Goal: Transaction & Acquisition: Purchase product/service

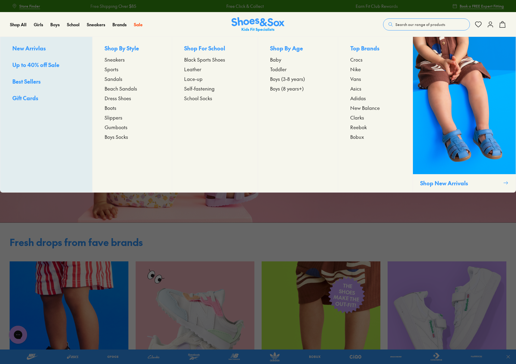
click at [116, 128] on span "Gumboots" at bounding box center [116, 126] width 23 height 7
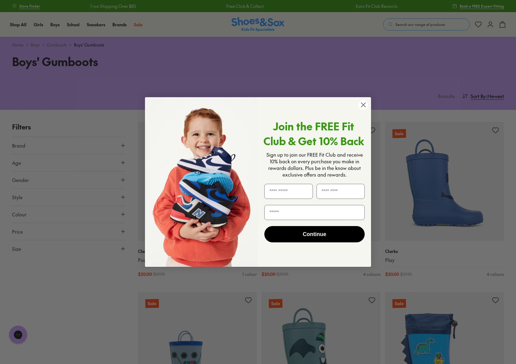
click at [362, 106] on circle "Close dialog" at bounding box center [363, 105] width 10 height 10
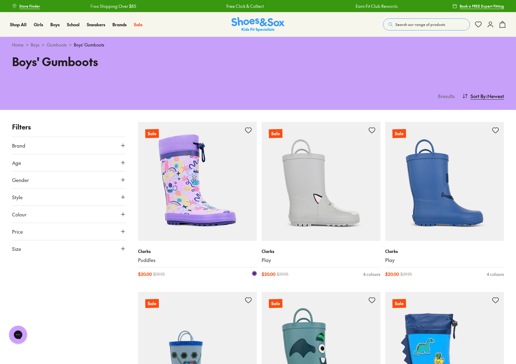
click at [208, 184] on img at bounding box center [197, 181] width 119 height 119
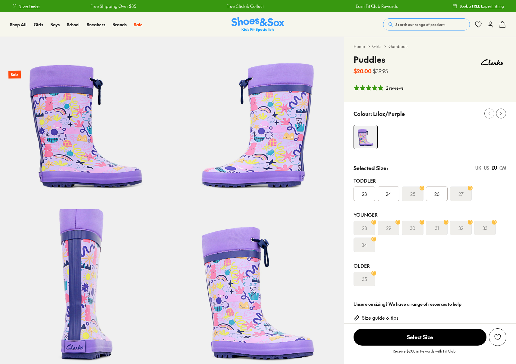
select select "*"
click at [366, 246] on s "34" at bounding box center [364, 244] width 5 height 7
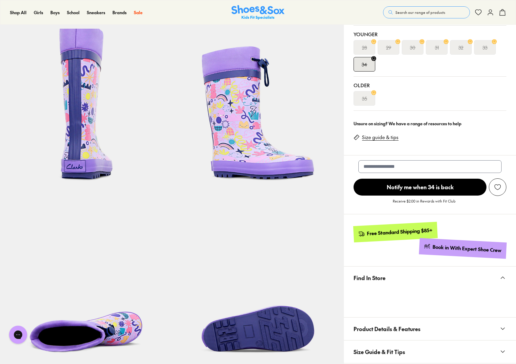
scroll to position [292, 0]
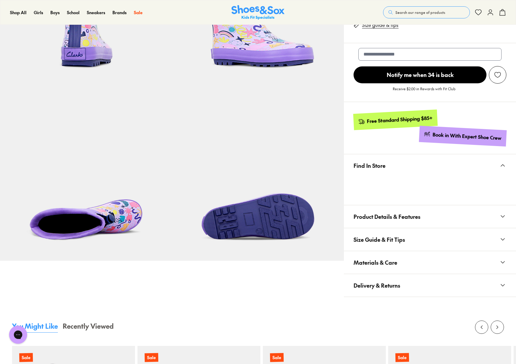
click at [413, 170] on button "Find In Store" at bounding box center [430, 165] width 172 height 23
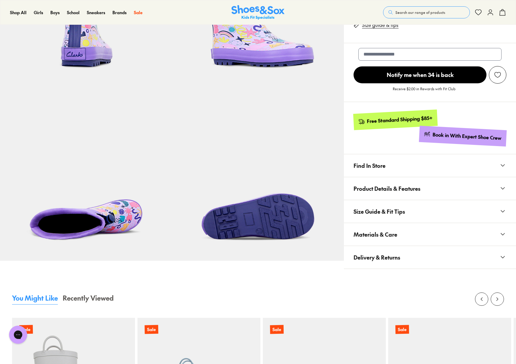
click at [405, 167] on button "Find In Store" at bounding box center [430, 165] width 172 height 23
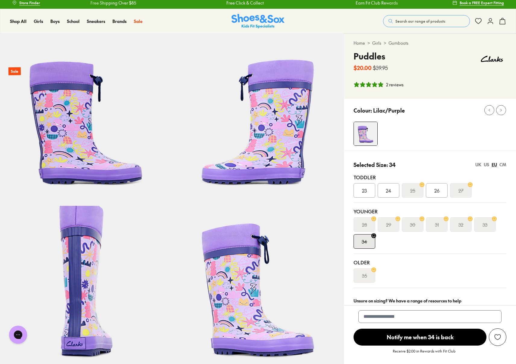
scroll to position [0, 0]
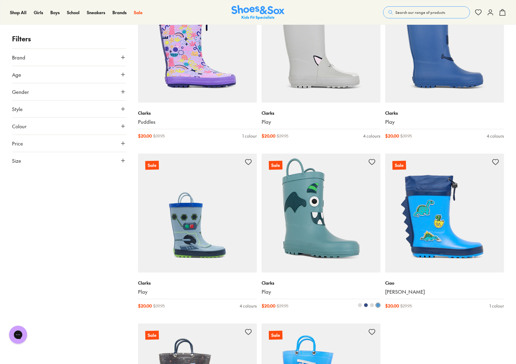
scroll to position [153, 0]
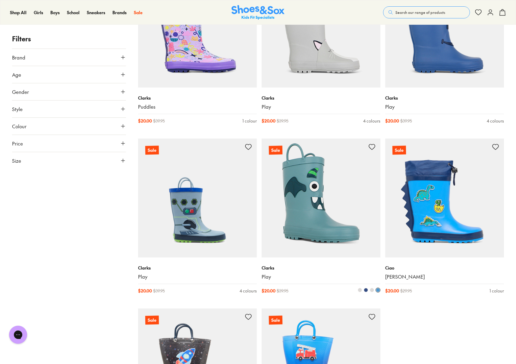
click at [316, 183] on img at bounding box center [321, 197] width 119 height 119
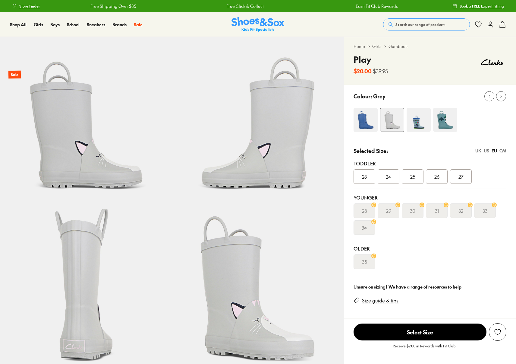
select select "*"
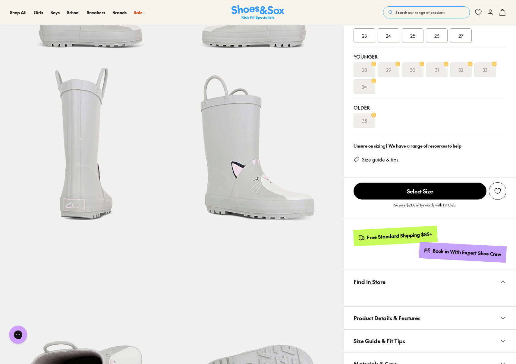
scroll to position [95, 0]
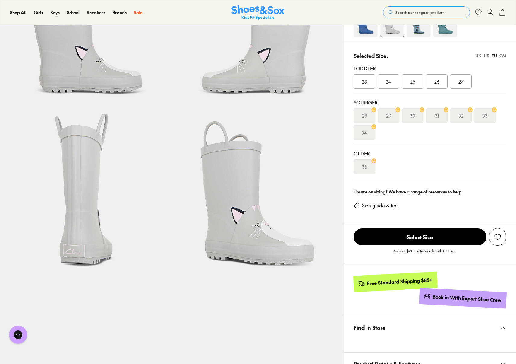
click at [366, 129] on s "34" at bounding box center [364, 132] width 5 height 7
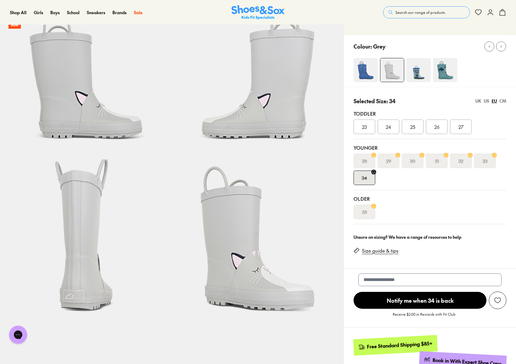
scroll to position [1, 0]
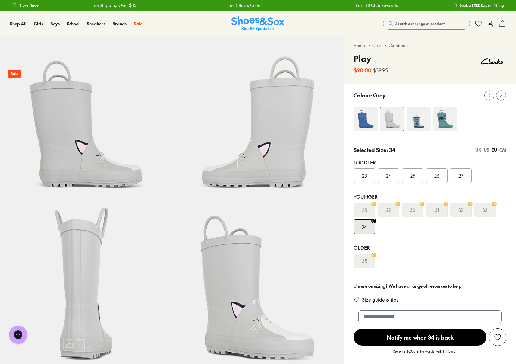
click at [421, 115] on img at bounding box center [419, 119] width 24 height 24
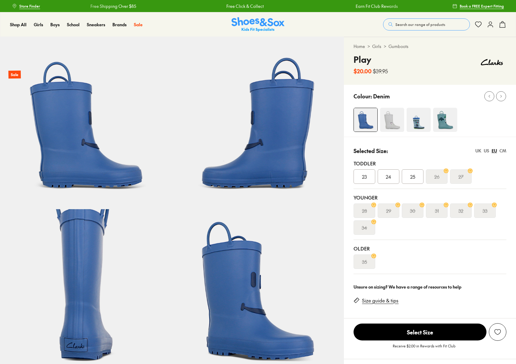
select select "*"
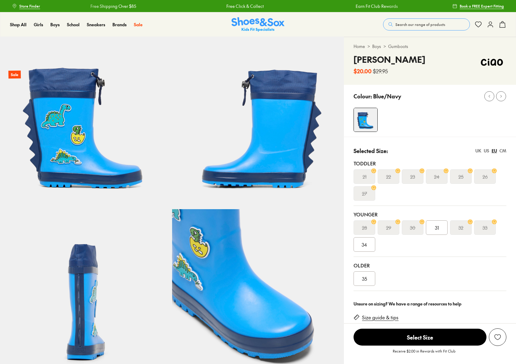
select select "*"
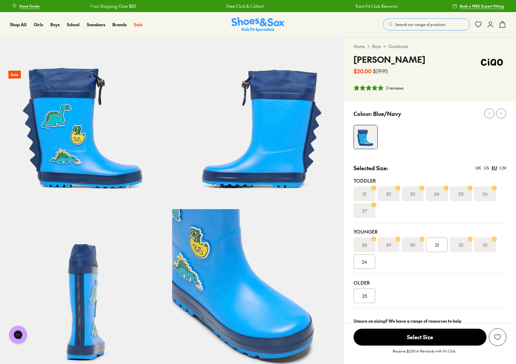
click at [364, 263] on span "34" at bounding box center [364, 261] width 5 height 7
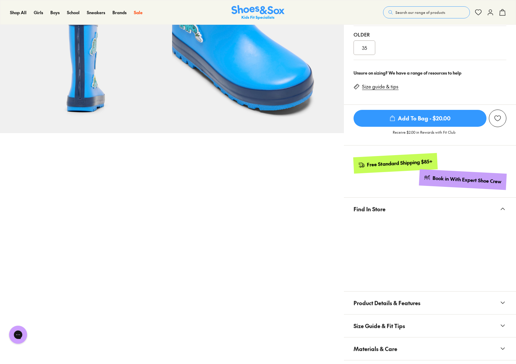
scroll to position [229, 0]
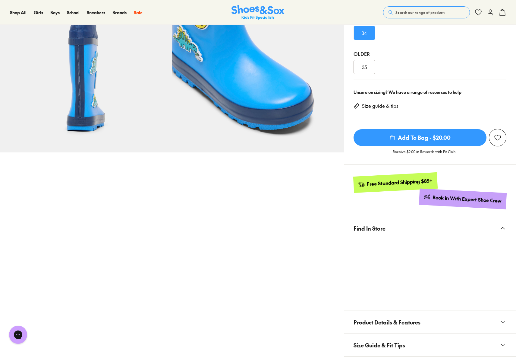
click at [444, 138] on span "Add To Bag - $20.00" at bounding box center [420, 137] width 133 height 17
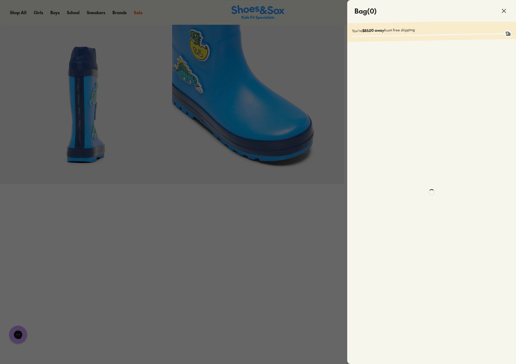
scroll to position [89, 0]
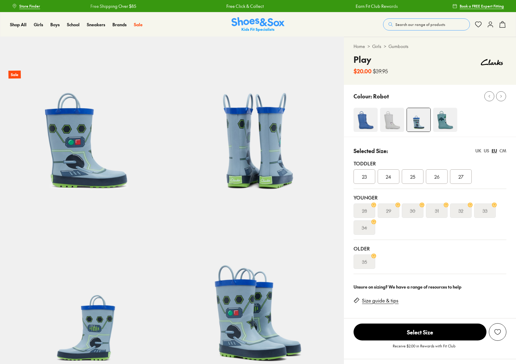
click at [444, 121] on img at bounding box center [445, 120] width 24 height 24
select select "*"
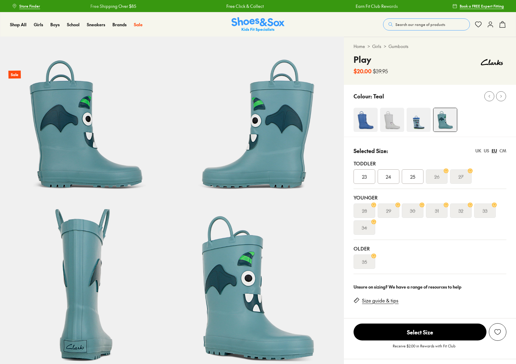
click at [363, 119] on img at bounding box center [366, 120] width 24 height 24
select select "*"
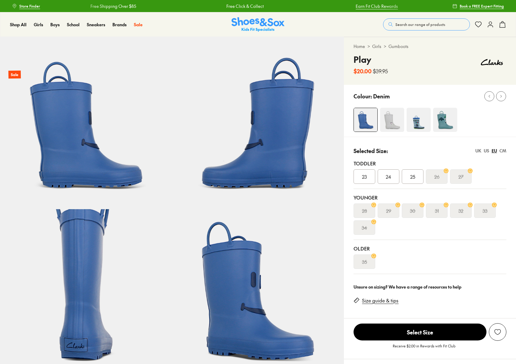
select select "*"
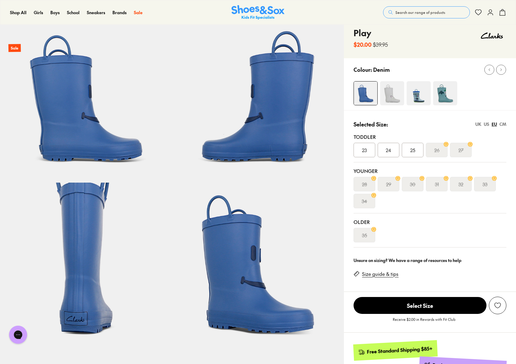
scroll to position [13, 0]
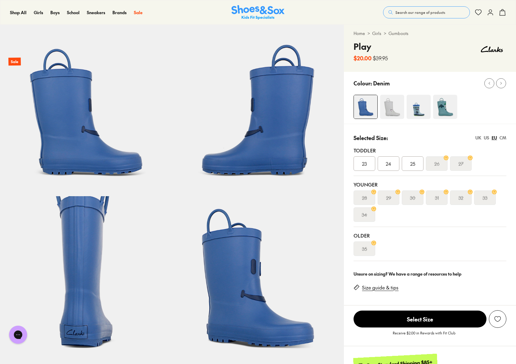
click at [388, 165] on span "24" at bounding box center [388, 163] width 5 height 7
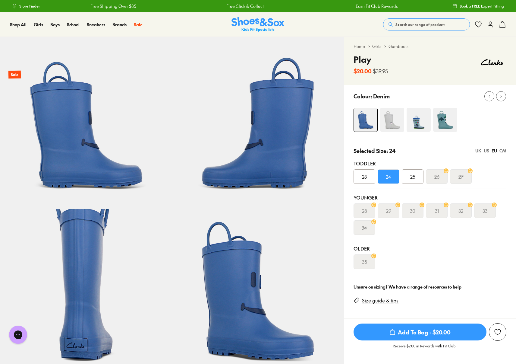
click at [395, 119] on img at bounding box center [392, 120] width 24 height 24
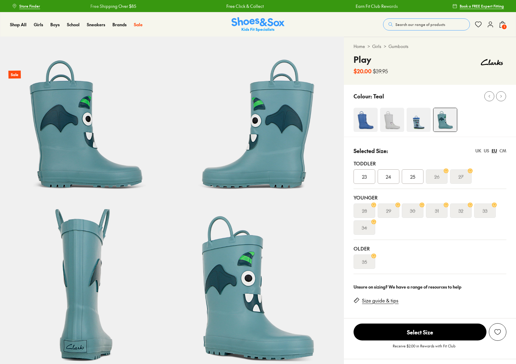
select select "*"
click at [395, 176] on div "24" at bounding box center [389, 176] width 22 height 14
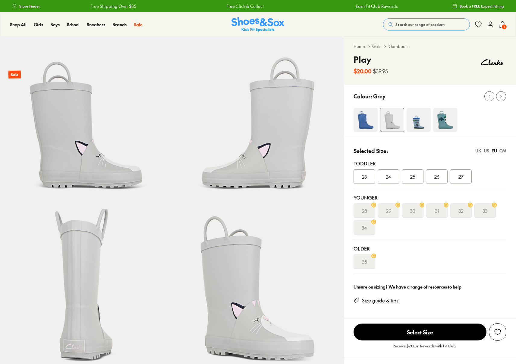
select select "*"
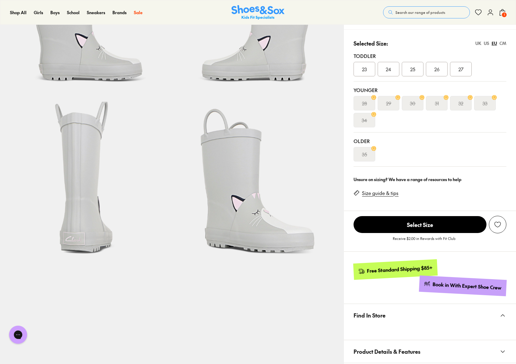
scroll to position [61, 0]
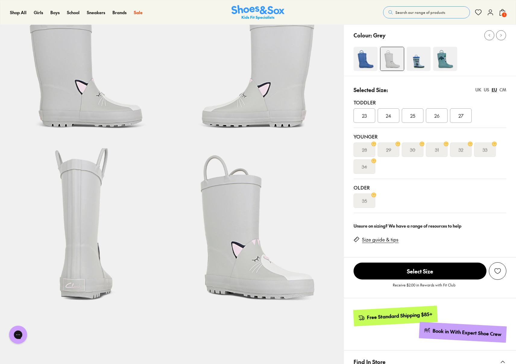
click at [395, 116] on div "24" at bounding box center [389, 115] width 22 height 14
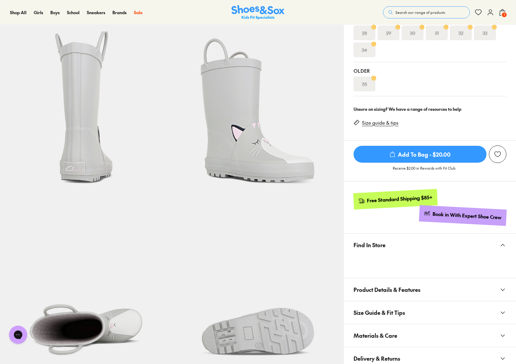
scroll to position [280, 0]
